Goal: Find specific page/section: Find specific page/section

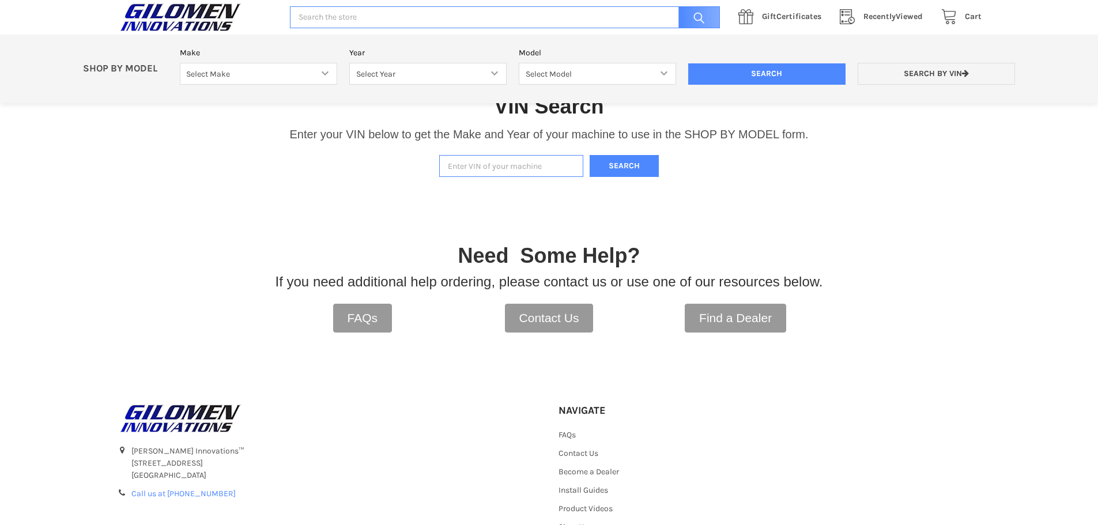
click at [557, 168] on input "Enter VIN of your machine" at bounding box center [511, 166] width 144 height 22
paste input "[US_VEHICLE_IDENTIFICATION_NUMBER]"
type input "[US_VEHICLE_IDENTIFICATION_NUMBER]"
click at [613, 167] on button "Search" at bounding box center [624, 166] width 69 height 22
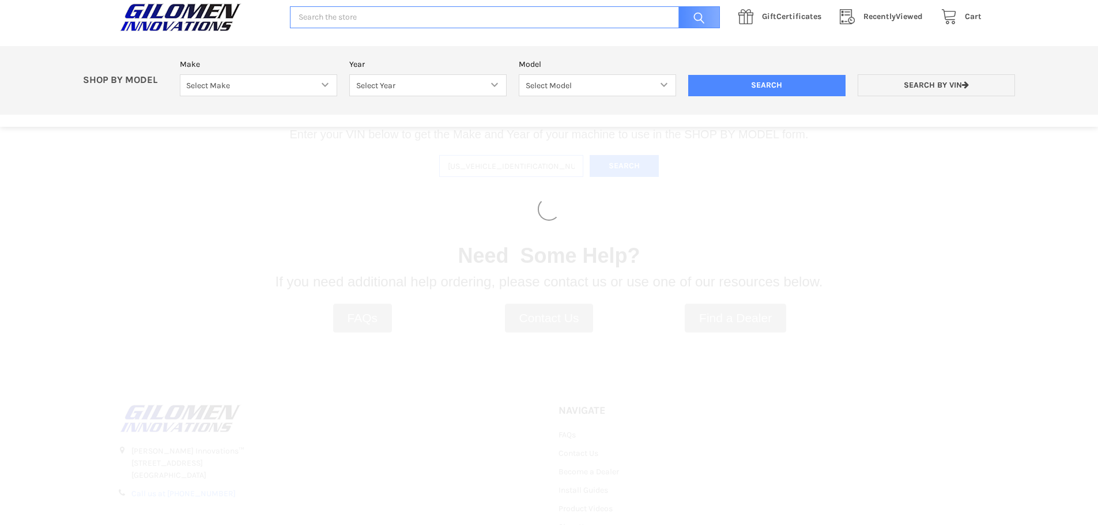
select select "330"
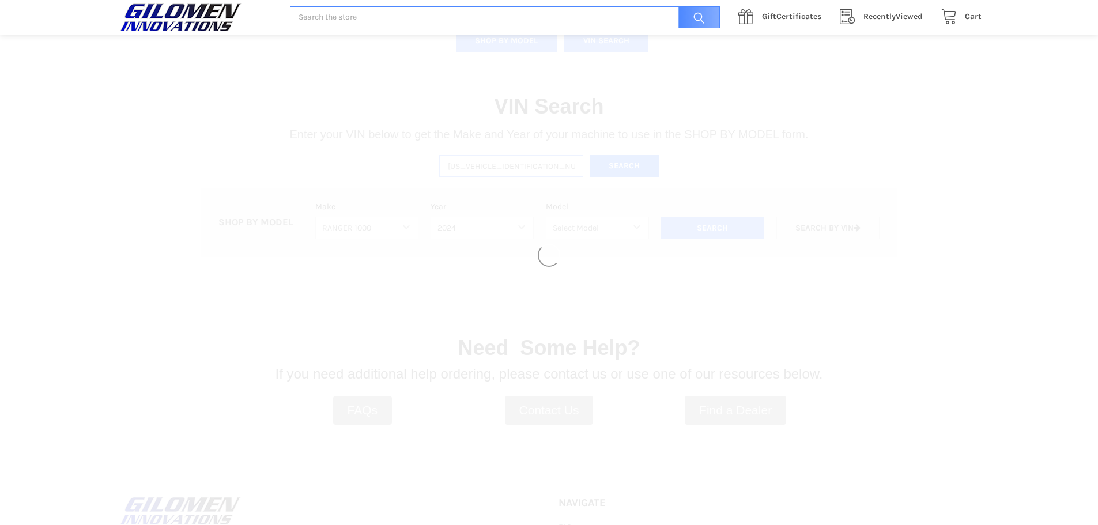
select select "628"
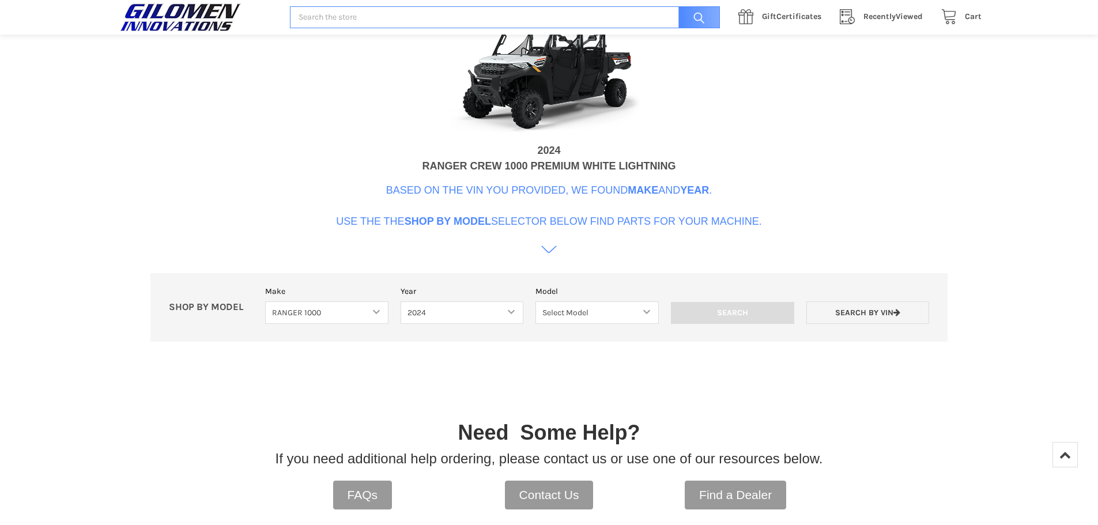
scroll to position [468, 0]
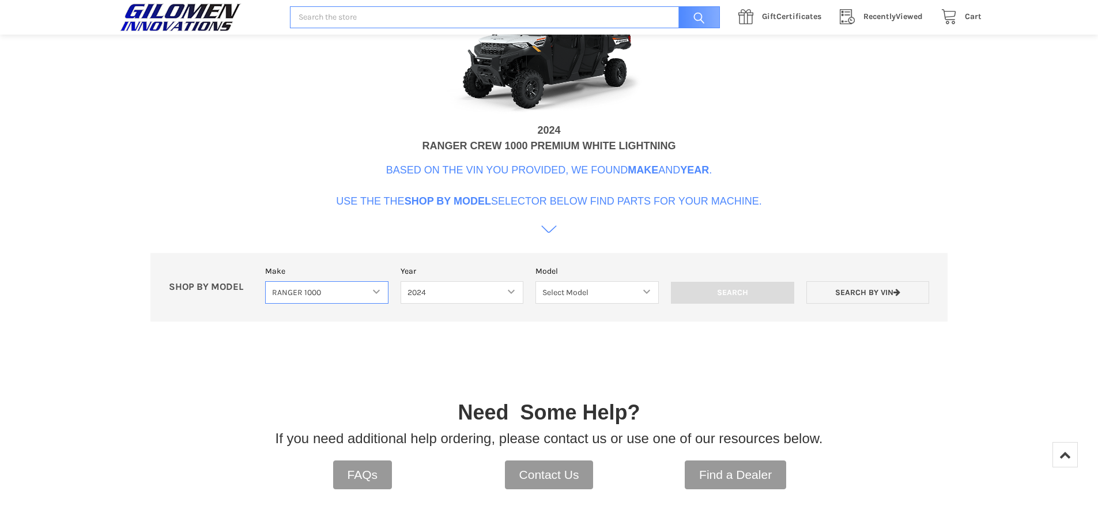
click at [330, 297] on select "Select Make Bobcat UTV Gravely UTV ACE 900 RANGER 570 Ranger 700 / 800 RANGER 9…" at bounding box center [326, 292] width 123 height 22
click at [574, 298] on select "Select Model Ranger 1000 Basic 61 HP SOHC Ranger 1000 Crew Basic 61 HP SOHC Ran…" at bounding box center [596, 292] width 123 height 22
select select "630"
click at [535, 281] on select "Select Model Ranger 1000 Basic 61 HP SOHC Ranger 1000 Crew Basic 61 HP SOHC Ran…" at bounding box center [596, 292] width 123 height 22
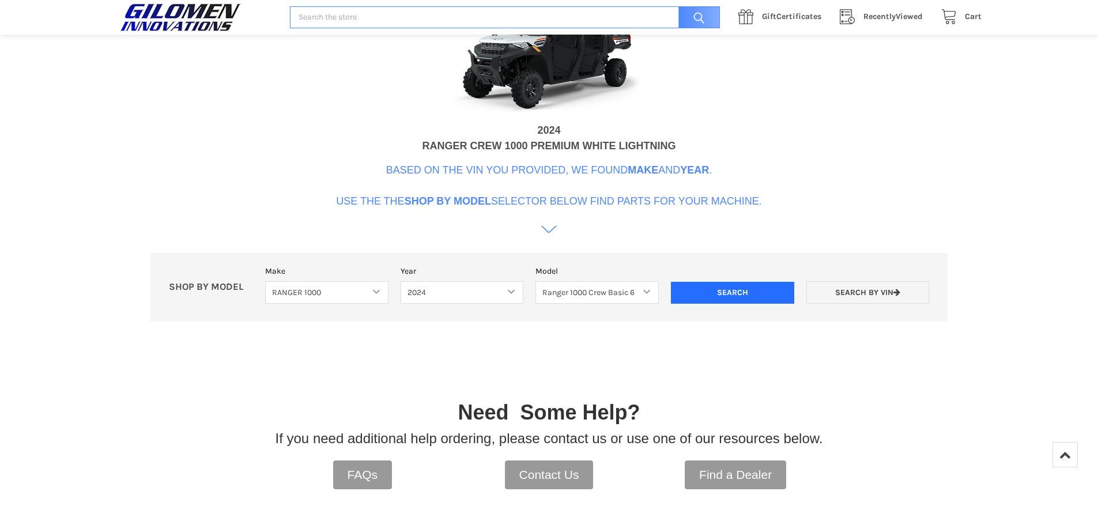
click at [729, 290] on input "Search" at bounding box center [732, 293] width 123 height 22
